Goal: Check status

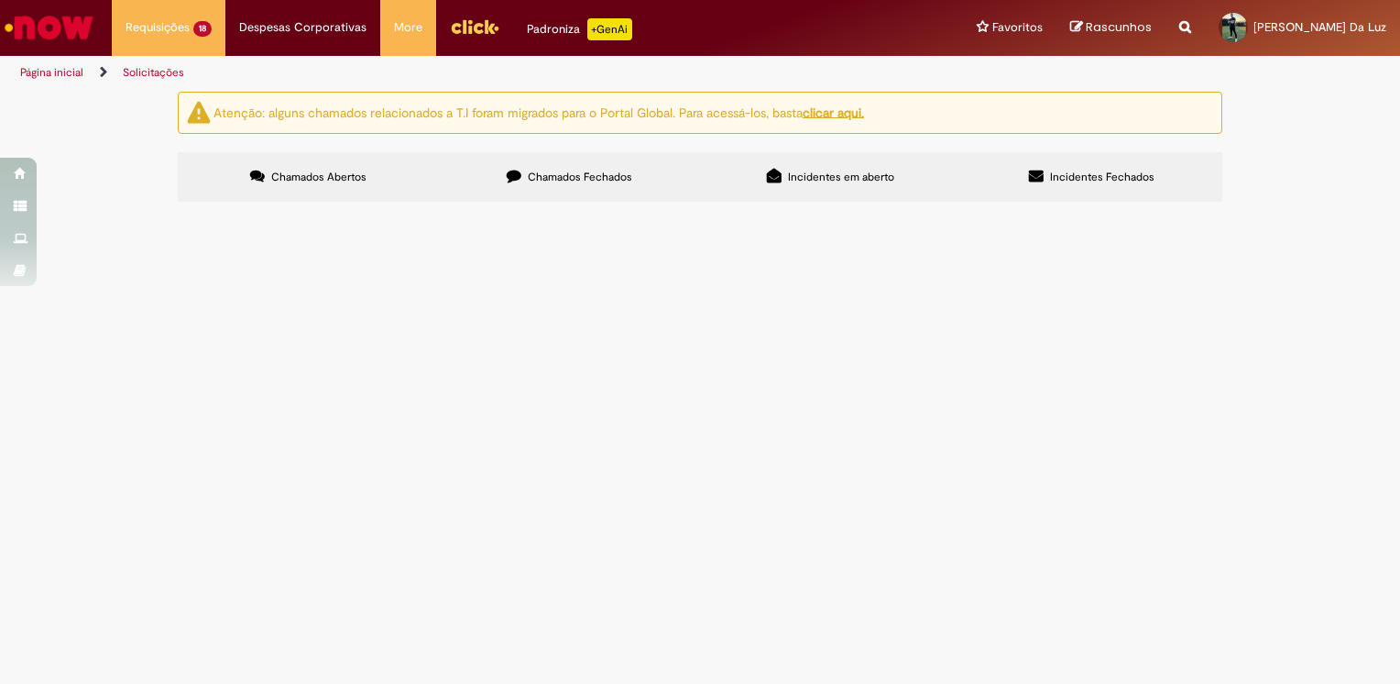
click at [0, 0] on span "Tratamento de RC Emergencial D+1" at bounding box center [0, 0] width 0 height 0
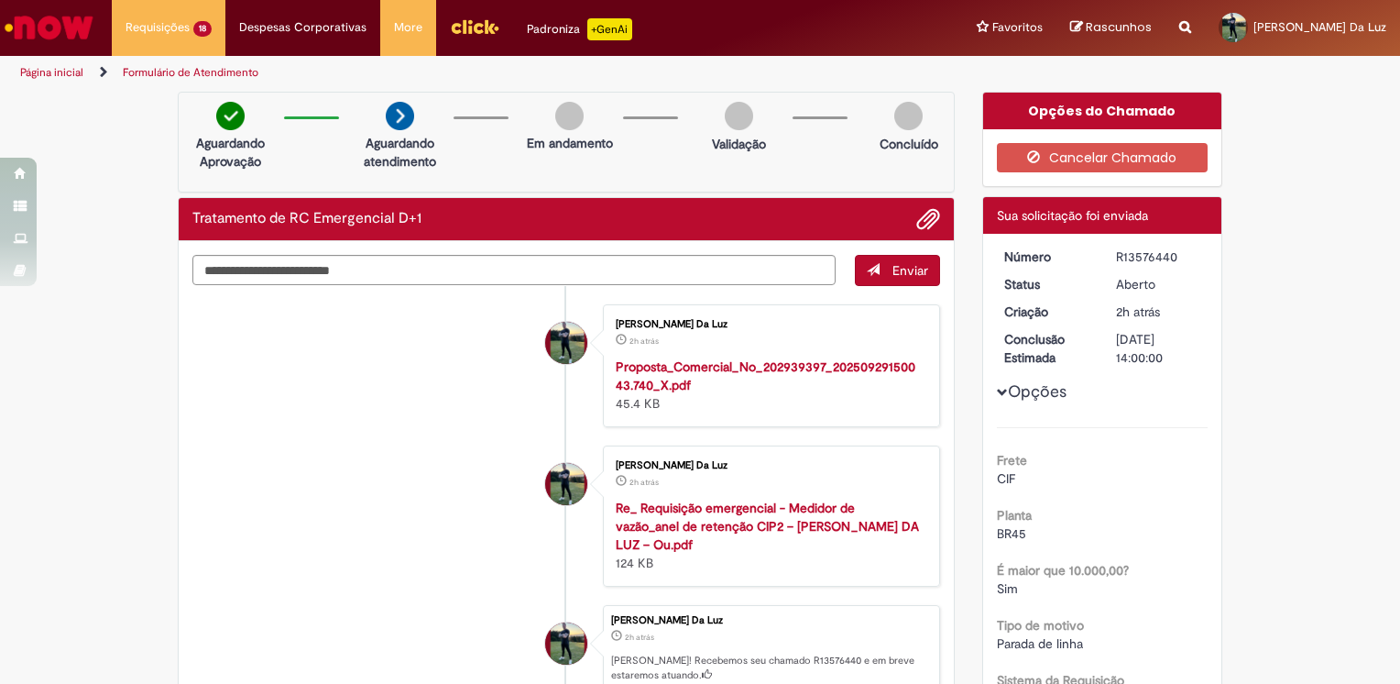
click at [425, 448] on li "Renan Oliveira Da Luz 2h atrás 2 horas atrás Re_ Requisição emergencial - Medid…" at bounding box center [566, 515] width 748 height 141
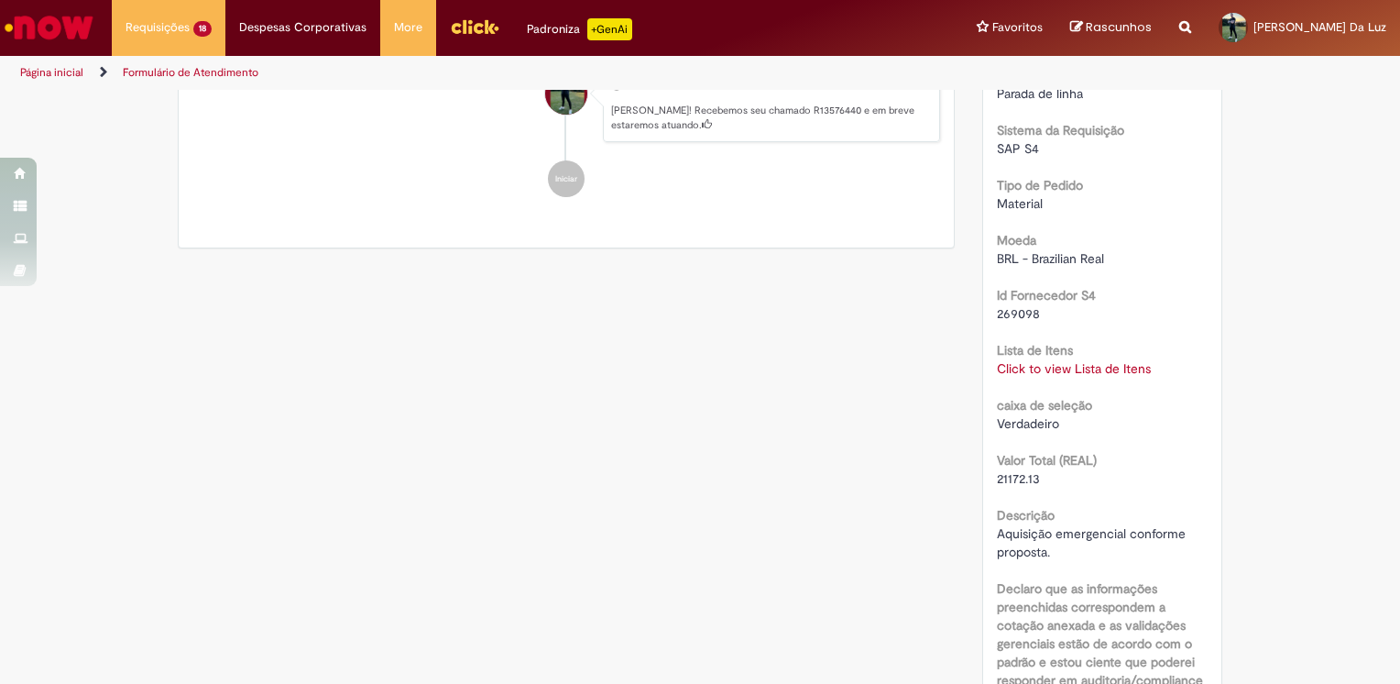
scroll to position [92, 0]
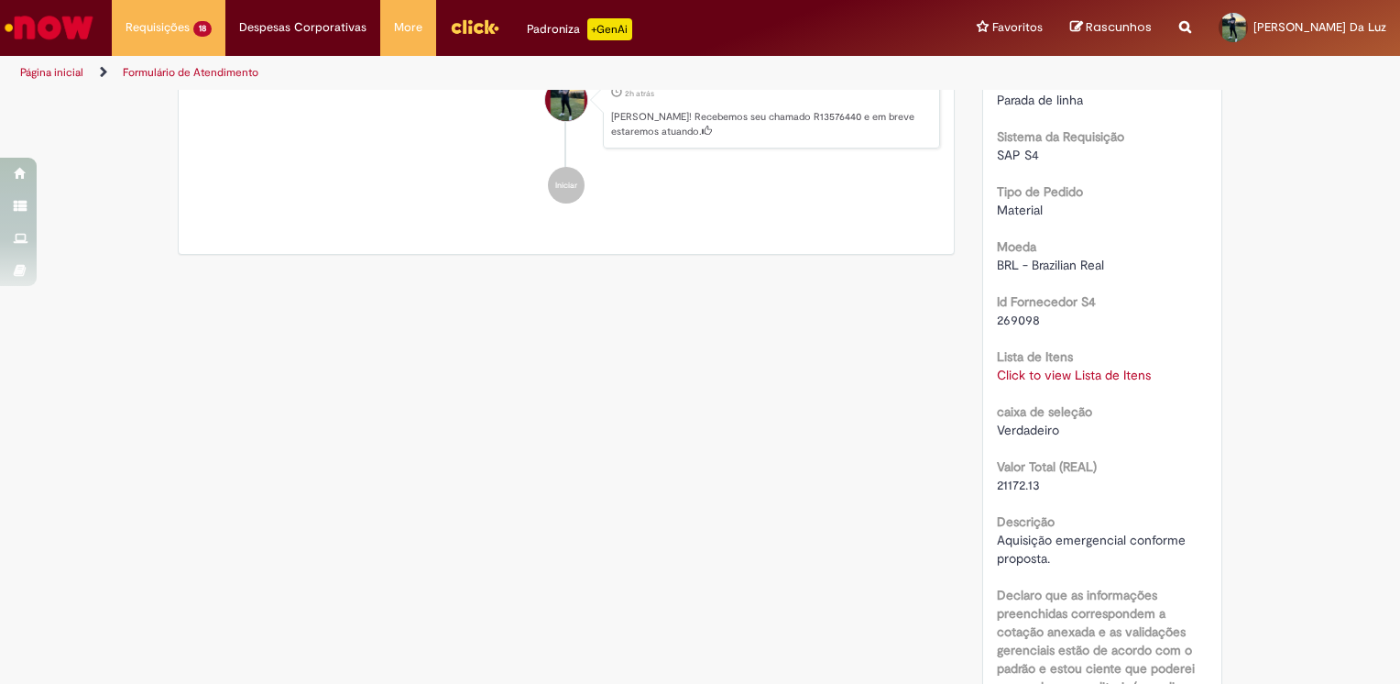
scroll to position [0, 0]
